Goal: Task Accomplishment & Management: Complete application form

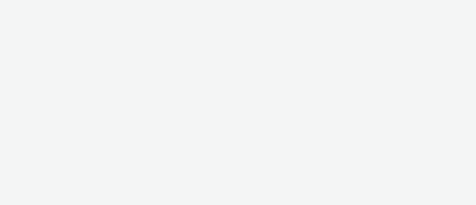
select select "2fc77e36-bb93-4aa3-9dff-dcb08e02eac6"
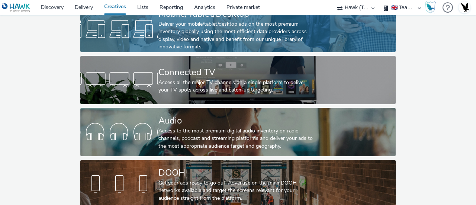
scroll to position [69, 0]
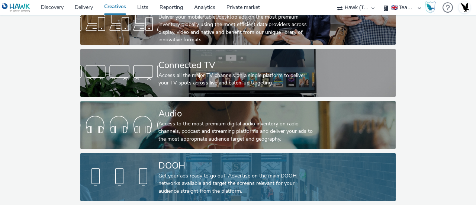
click at [161, 159] on div "DOOH" at bounding box center [236, 165] width 156 height 13
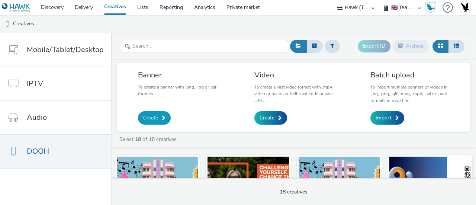
click at [157, 121] on link "Create" at bounding box center [154, 117] width 33 height 13
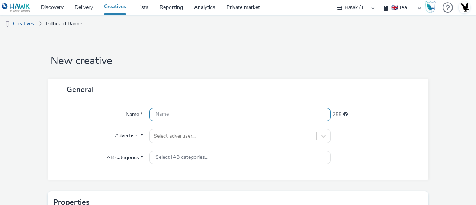
click at [220, 112] on input "text" at bounding box center [239, 114] width 181 height 13
paste input "P10 Tropicana_DOOH"
type input "P10 Tropicana_DOOH"
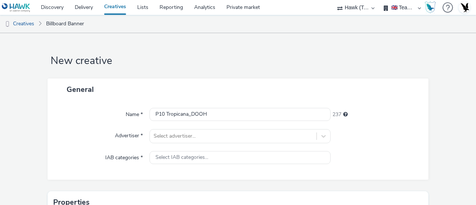
click at [214, 127] on div "Name * P10 Tropicana_DOOH 237 Advertiser * Select advertiser... IAB categories …" at bounding box center [238, 139] width 381 height 79
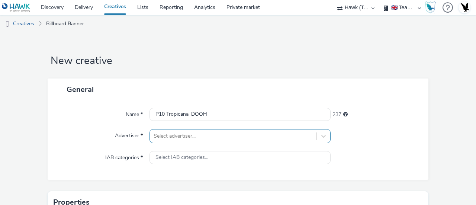
scroll to position [86, 0]
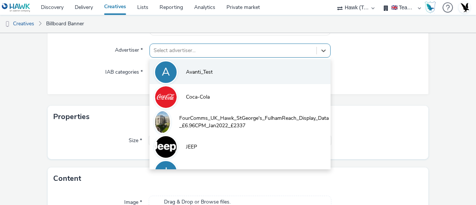
drag, startPoint x: 211, startPoint y: 129, endPoint x: 254, endPoint y: 71, distance: 72.1
click at [254, 58] on div "option Avanti_Test focused, 1 of 10. 10 results available. Use Up and Down to c…" at bounding box center [239, 51] width 181 height 14
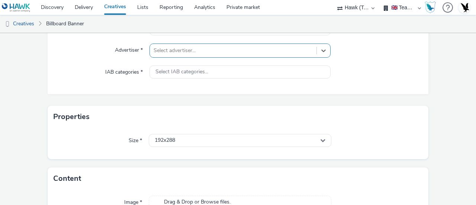
click at [181, 58] on div "option , selected. Select is focused ,type to refine list, press Down to open t…" at bounding box center [239, 51] width 181 height 14
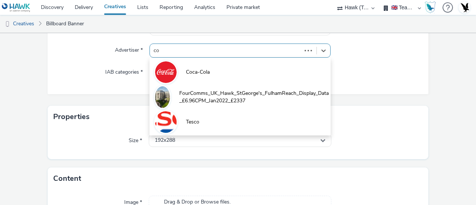
type input "c"
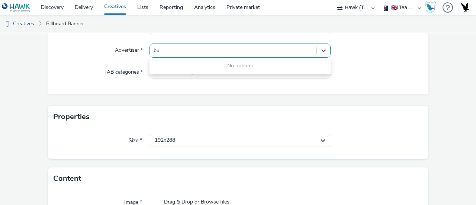
type input "b"
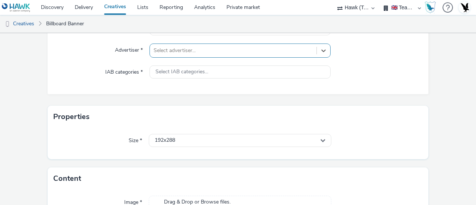
click at [186, 46] on div at bounding box center [233, 50] width 159 height 9
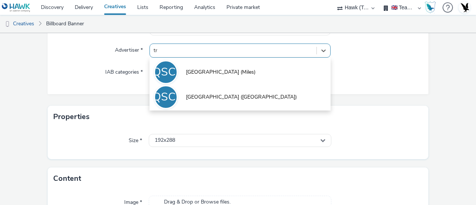
type input "t"
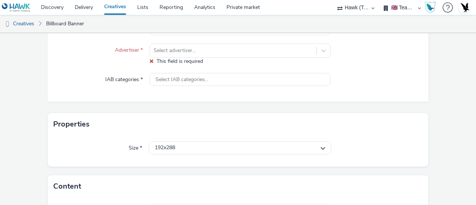
click at [180, 19] on ul "Creatives Billboard Banner" at bounding box center [238, 24] width 476 height 18
click at [177, 5] on link "Reporting" at bounding box center [171, 7] width 35 height 15
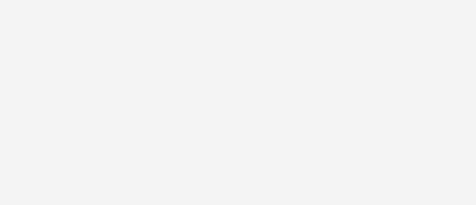
select select "11a7df10-284f-415c-b52a-427acf4c31ae"
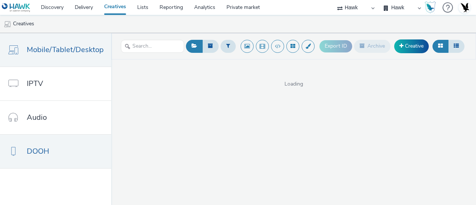
click at [70, 148] on link "DOOH" at bounding box center [55, 151] width 111 height 33
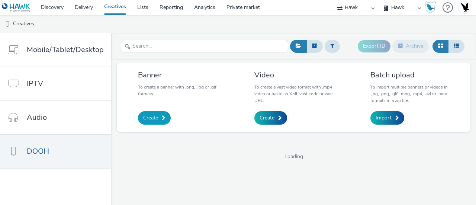
click at [153, 117] on span "Create" at bounding box center [150, 117] width 15 height 7
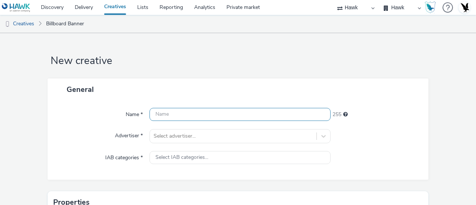
click at [167, 116] on input "text" at bounding box center [239, 114] width 181 height 13
paste input "P10 Tropicana_DOOH"
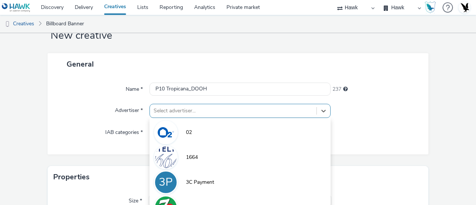
scroll to position [86, 0]
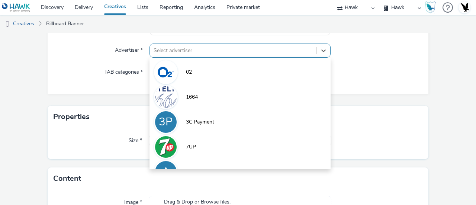
drag, startPoint x: 212, startPoint y: 115, endPoint x: 225, endPoint y: 32, distance: 83.6
click at [225, 32] on div "Discovery Delivery Creatives Lists Reporting Analytics Private market 75 Media …" at bounding box center [238, 102] width 476 height 205
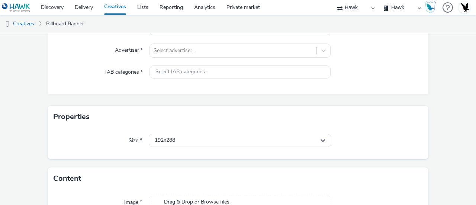
click at [225, 32] on ul "Creatives Billboard Banner" at bounding box center [238, 24] width 476 height 18
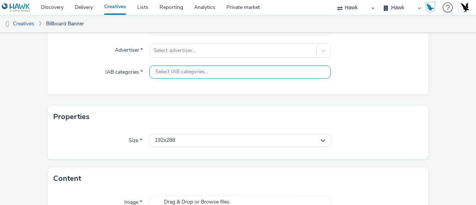
scroll to position [0, 0]
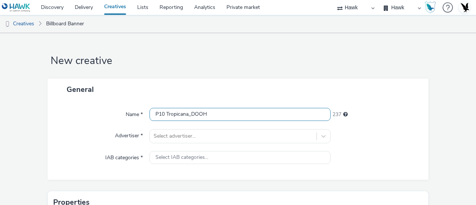
click at [249, 108] on input "P10 Tropicana_DOOH" at bounding box center [239, 114] width 181 height 13
paste input "Costcutter_"
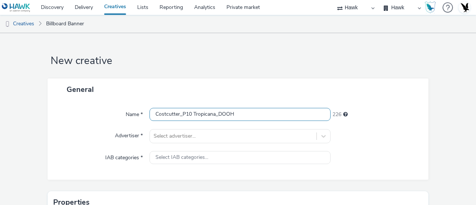
type input "Costcutter_P10 Tropicana_DOOH"
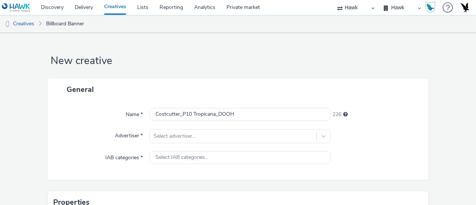
click at [253, 87] on div "General" at bounding box center [238, 89] width 381 height 22
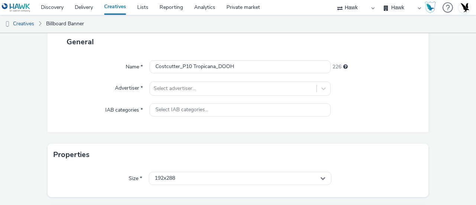
scroll to position [50, 0]
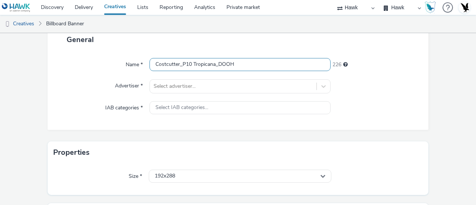
click at [168, 62] on input "Costcutter_P10 Tropicana_DOOH" at bounding box center [239, 64] width 181 height 13
click at [177, 65] on input "Costcutter_P10 Tropicana_DOOH" at bounding box center [239, 64] width 181 height 13
drag, startPoint x: 177, startPoint y: 65, endPoint x: 121, endPoint y: 52, distance: 57.1
click at [121, 52] on div "Name * Costcutter_P10 Tropicana_DOOH 226 Advertiser * Select advertiser... IAB …" at bounding box center [238, 90] width 381 height 79
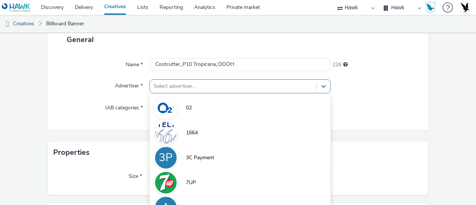
scroll to position [86, 0]
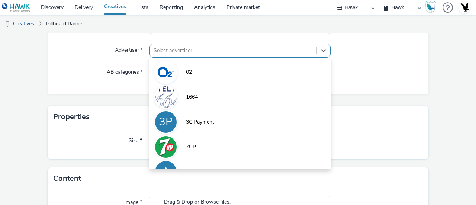
click at [166, 58] on div "option 1664 focused, 2 of 9. 9 results available. Use Up and Down to choose opt…" at bounding box center [239, 51] width 181 height 14
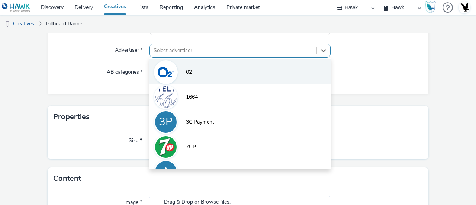
paste input "Costcutter"
type input "Costcutter"
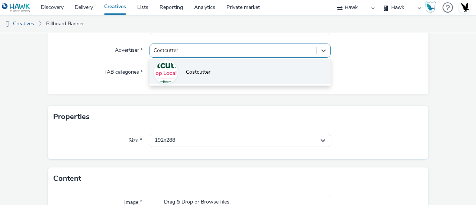
click at [193, 68] on span "Costcutter" at bounding box center [198, 71] width 25 height 7
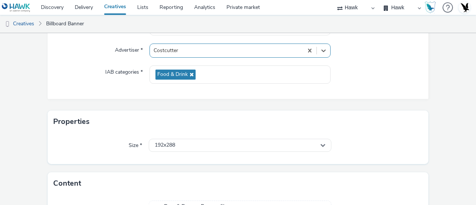
scroll to position [140, 0]
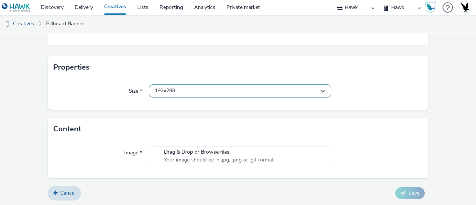
click at [229, 93] on div "192x288" at bounding box center [240, 90] width 183 height 13
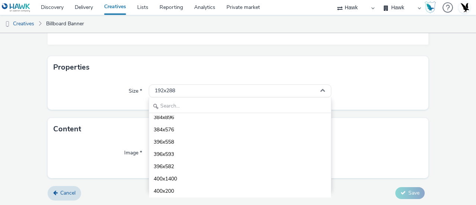
scroll to position [238, 0]
click at [210, 104] on input "text" at bounding box center [240, 106] width 182 height 13
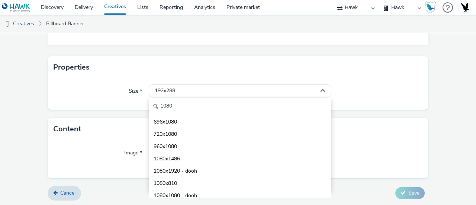
scroll to position [0, 0]
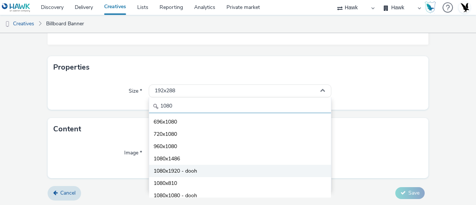
type input "1080"
click at [178, 173] on span "1080x1920 - dooh" at bounding box center [176, 170] width 44 height 7
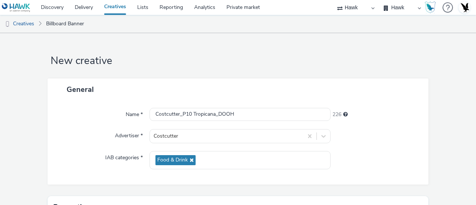
scroll to position [140, 0]
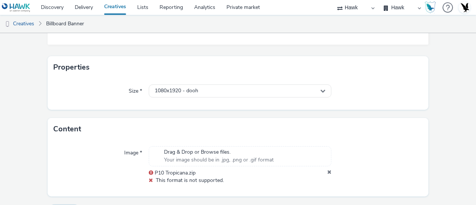
click at [327, 172] on icon at bounding box center [329, 172] width 4 height 7
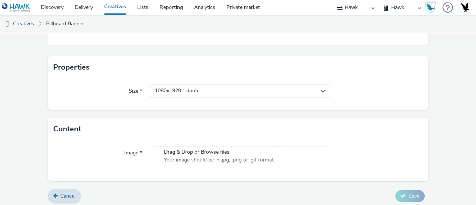
click at [193, 180] on div "Image * Drag & Drop or Browse files. Your image should be in .jpg, .png or .gif…" at bounding box center [238, 160] width 381 height 41
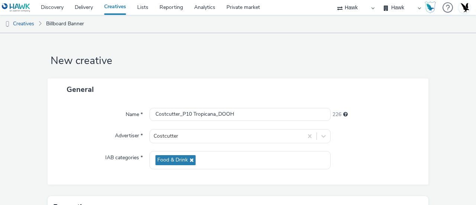
scroll to position [150, 0]
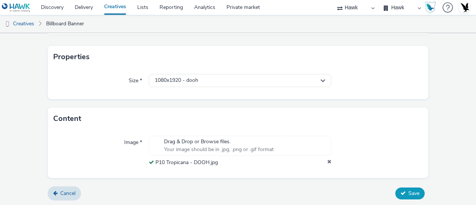
click at [402, 194] on button "Save" at bounding box center [409, 193] width 29 height 12
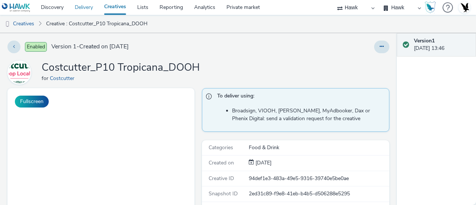
click at [89, 12] on link "Delivery" at bounding box center [83, 7] width 29 height 15
